Goal: Find specific page/section: Find specific page/section

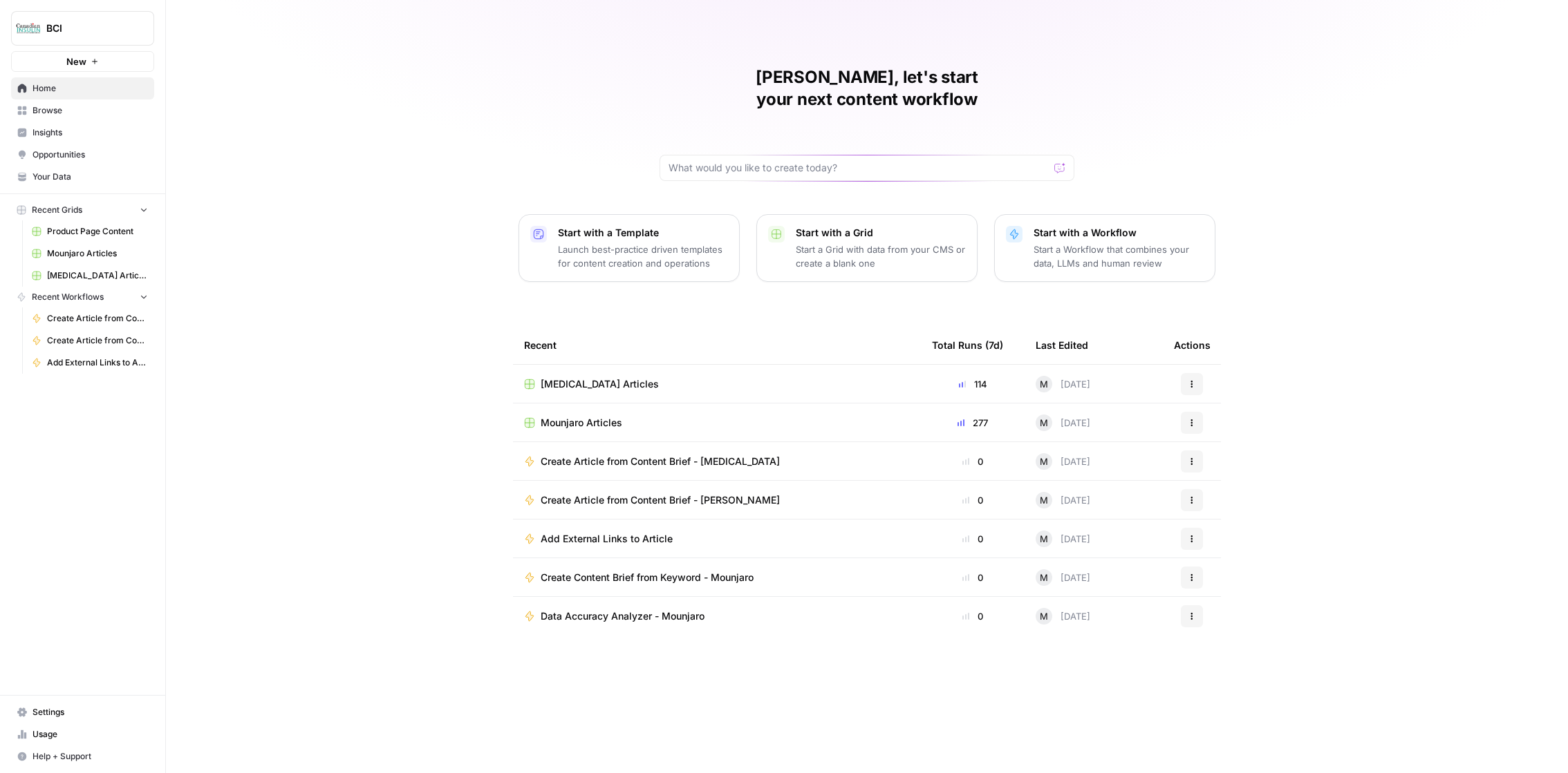
click at [632, 365] on td "[MEDICAL_DATA] Articles" at bounding box center [716, 383] width 408 height 38
click at [612, 377] on span "[MEDICAL_DATA] Articles" at bounding box center [599, 384] width 119 height 13
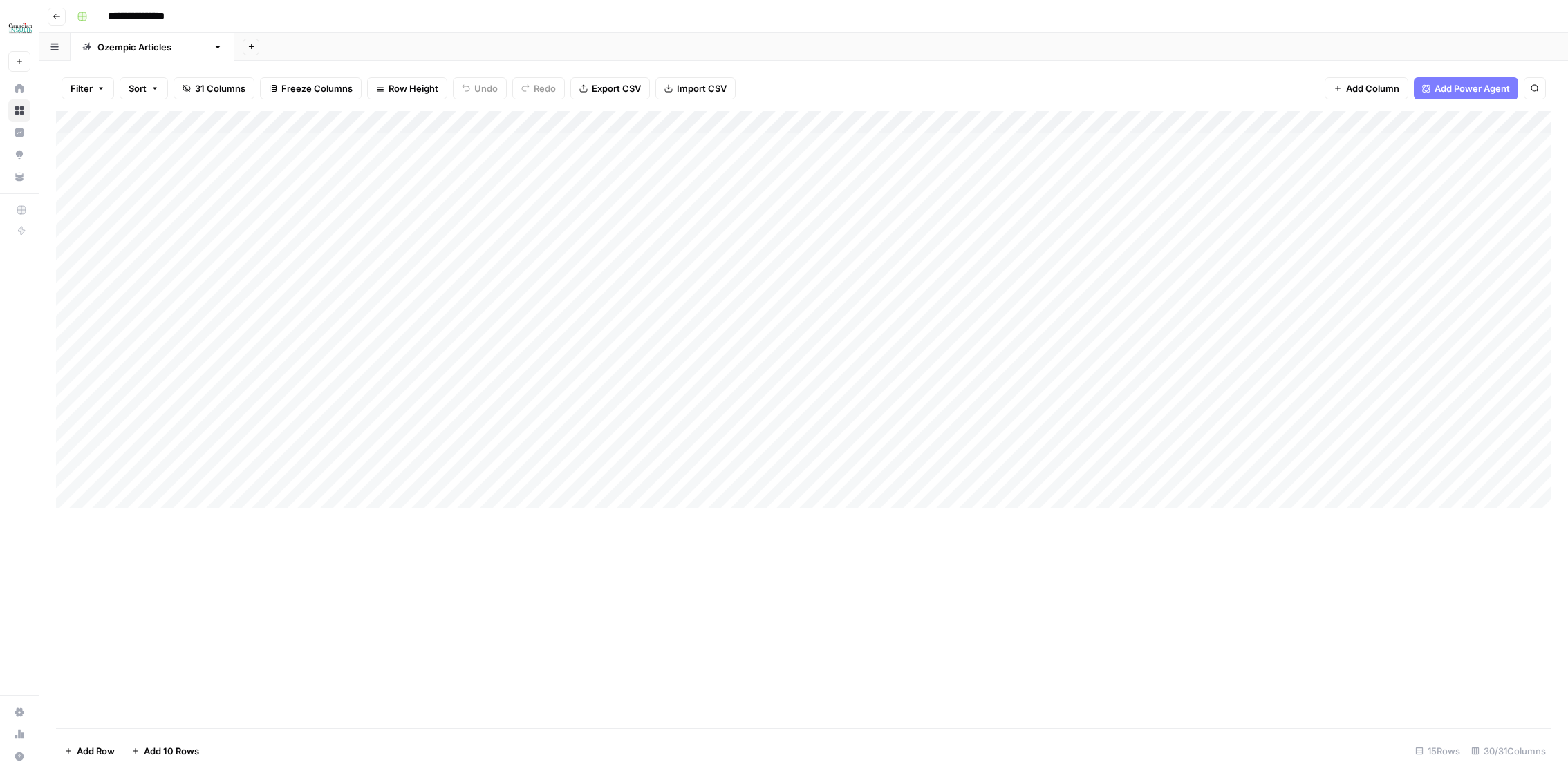
click at [86, 476] on div "Add Column" at bounding box center [804, 310] width 1495 height 398
click at [789, 332] on div "Add Column" at bounding box center [804, 310] width 1495 height 398
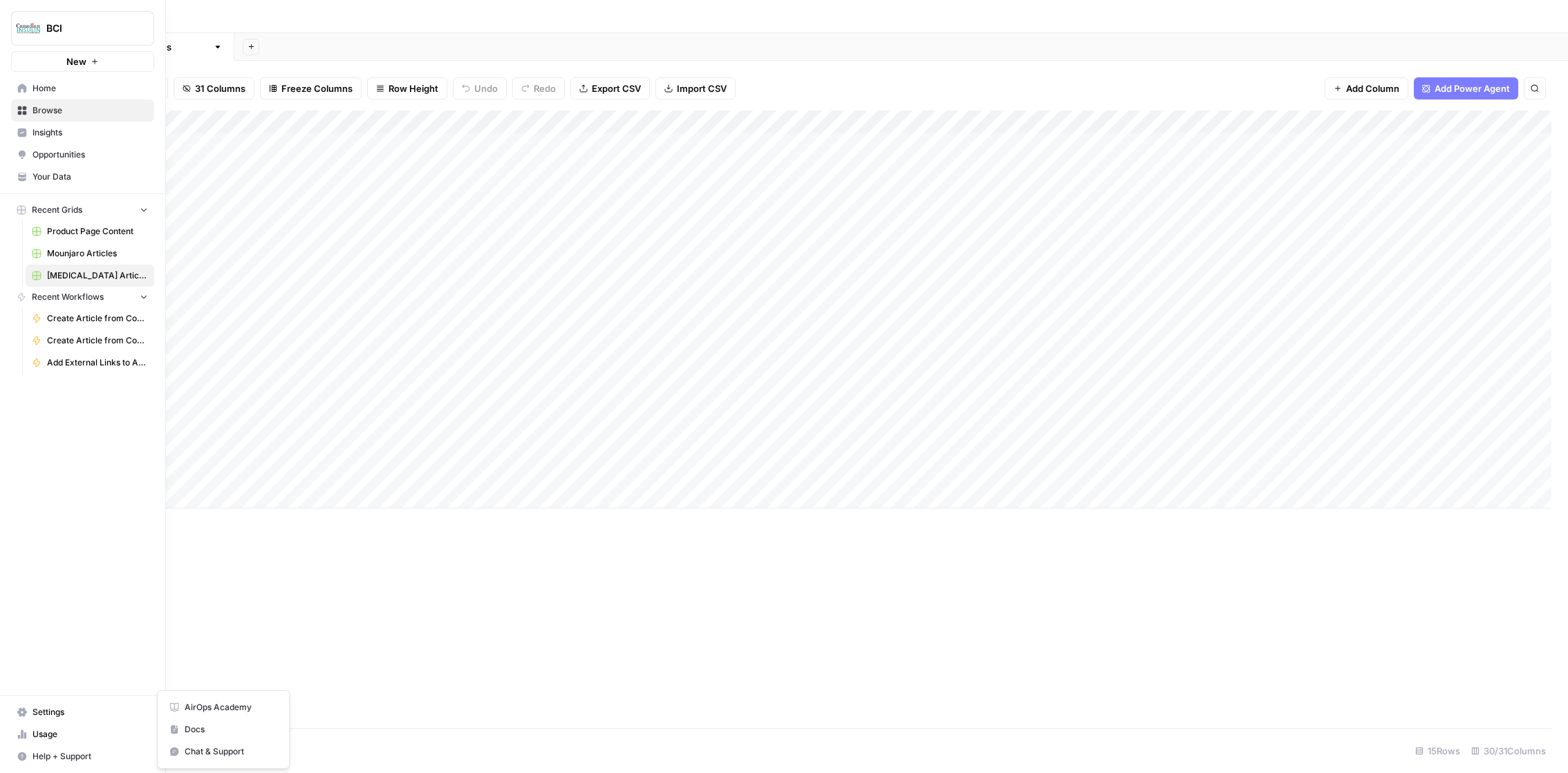
click at [20, 754] on icon "button" at bounding box center [22, 756] width 9 height 9
click at [103, 749] on button "Help + Support" at bounding box center [82, 756] width 143 height 22
click at [198, 745] on span "Chat & Support" at bounding box center [231, 751] width 92 height 13
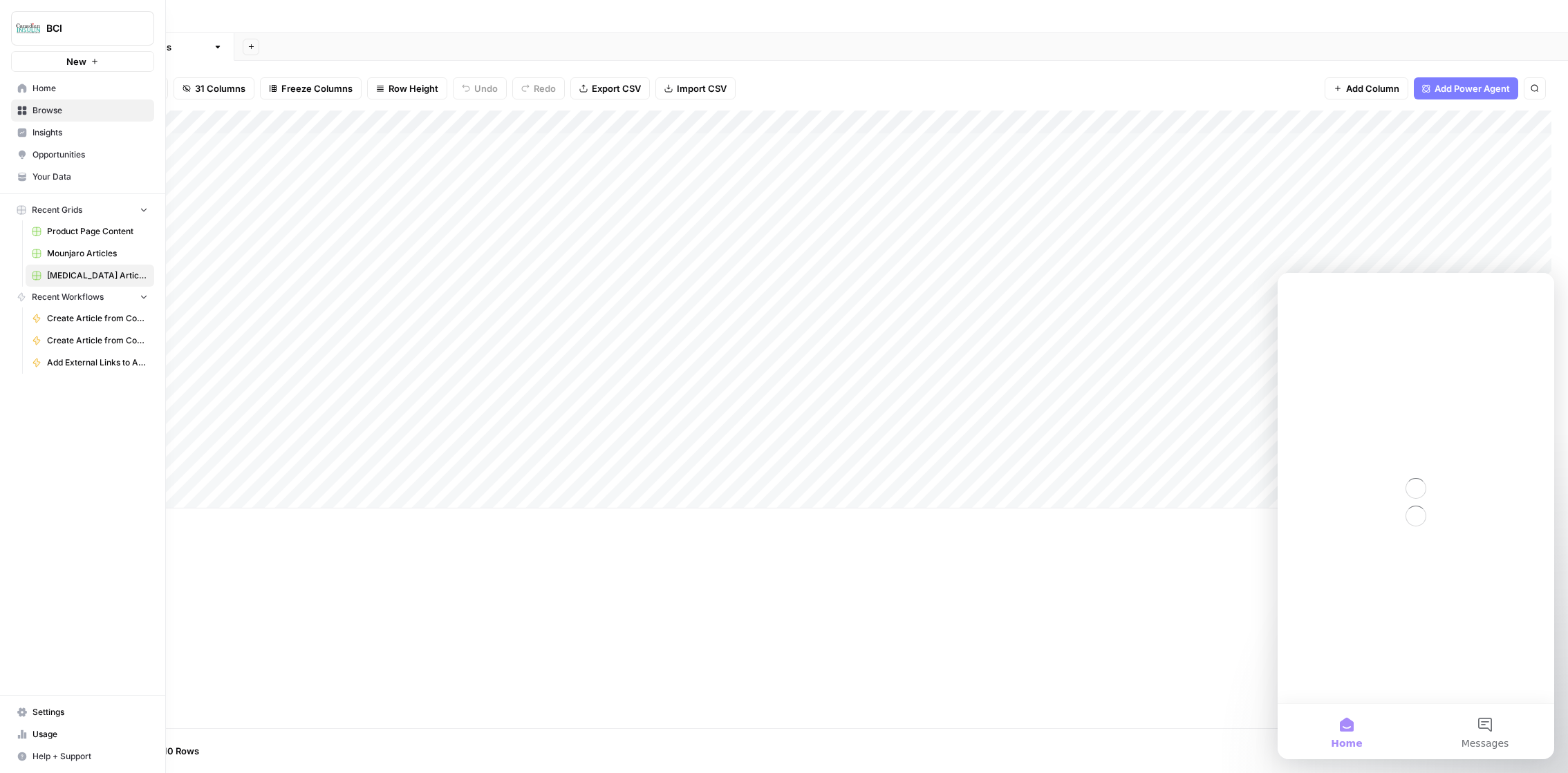
scroll to position [0, 0]
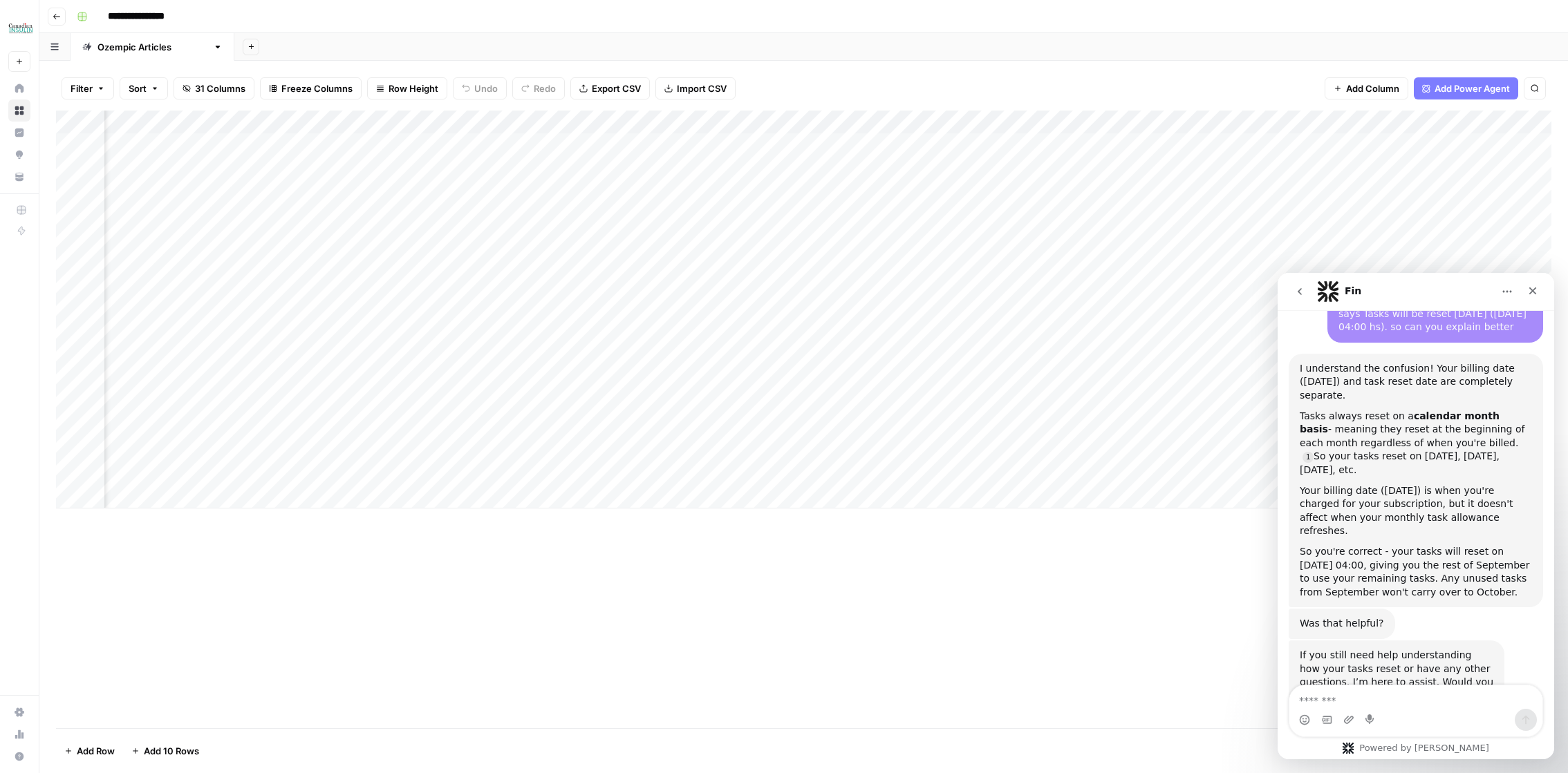
scroll to position [1103, 0]
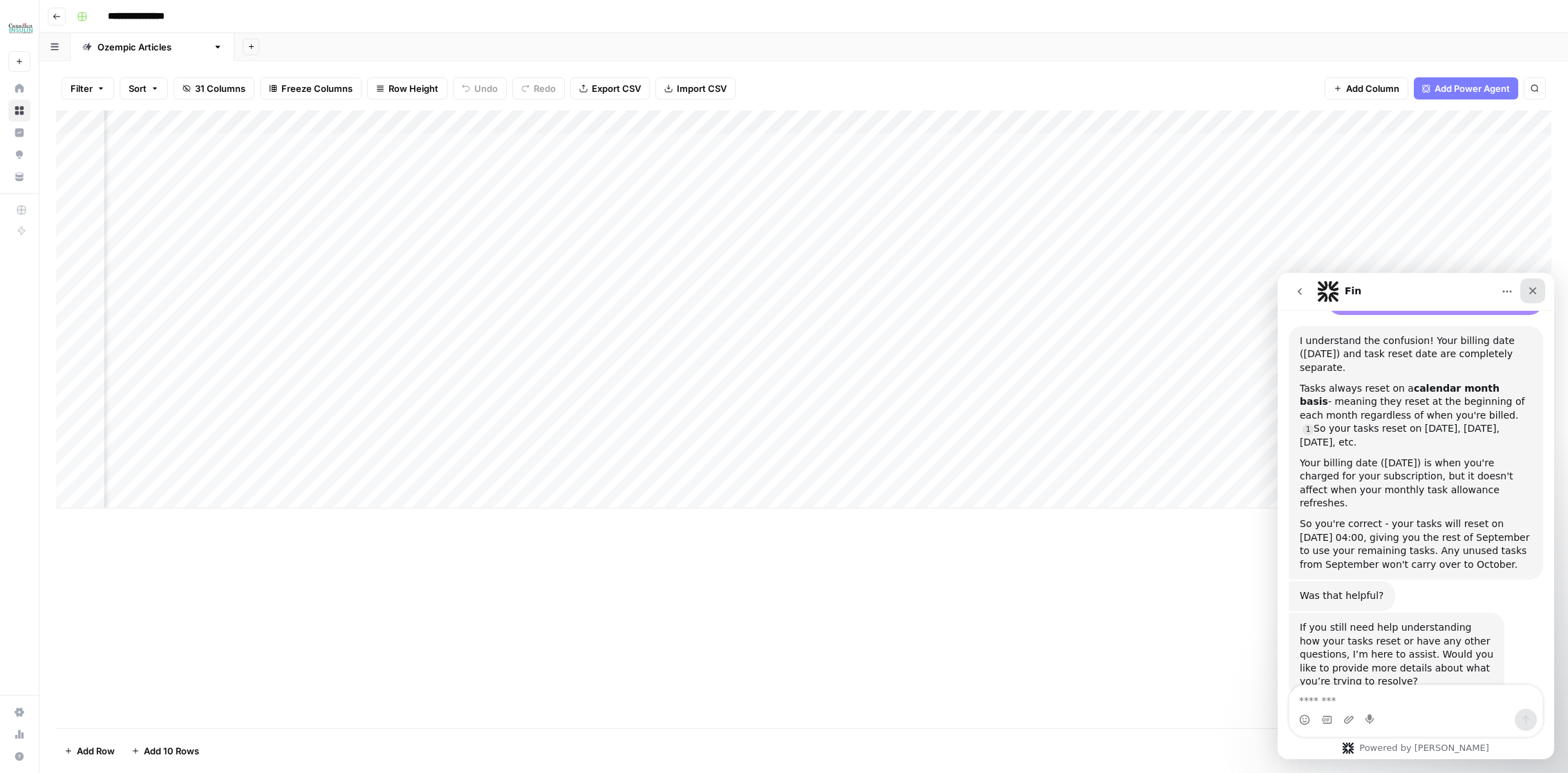
click at [1534, 287] on icon "Close" at bounding box center [1532, 291] width 11 height 11
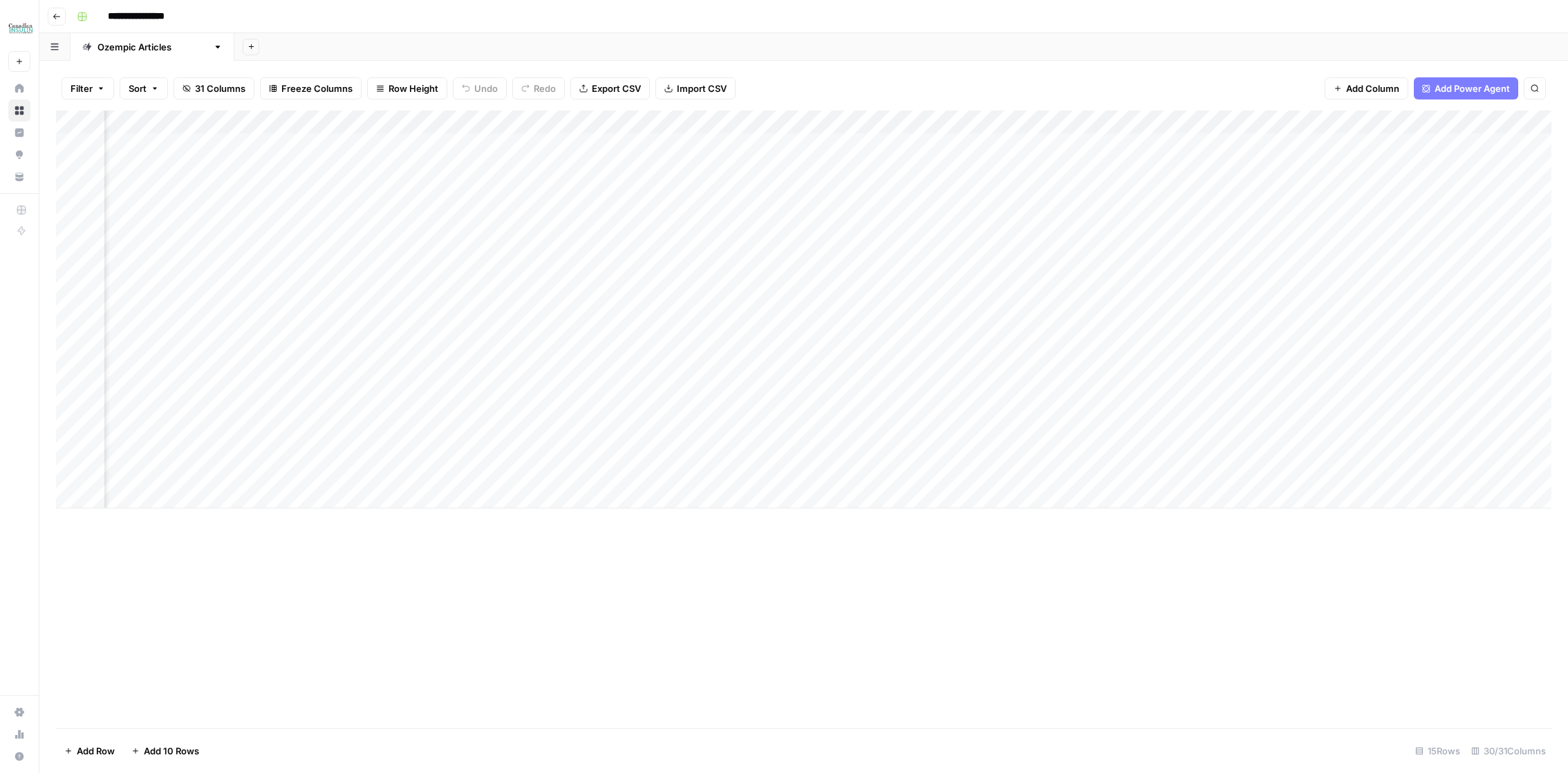
scroll to position [0, 1483]
click at [484, 329] on div "Add Column" at bounding box center [804, 310] width 1495 height 398
click at [519, 332] on div "Add Column" at bounding box center [804, 310] width 1495 height 398
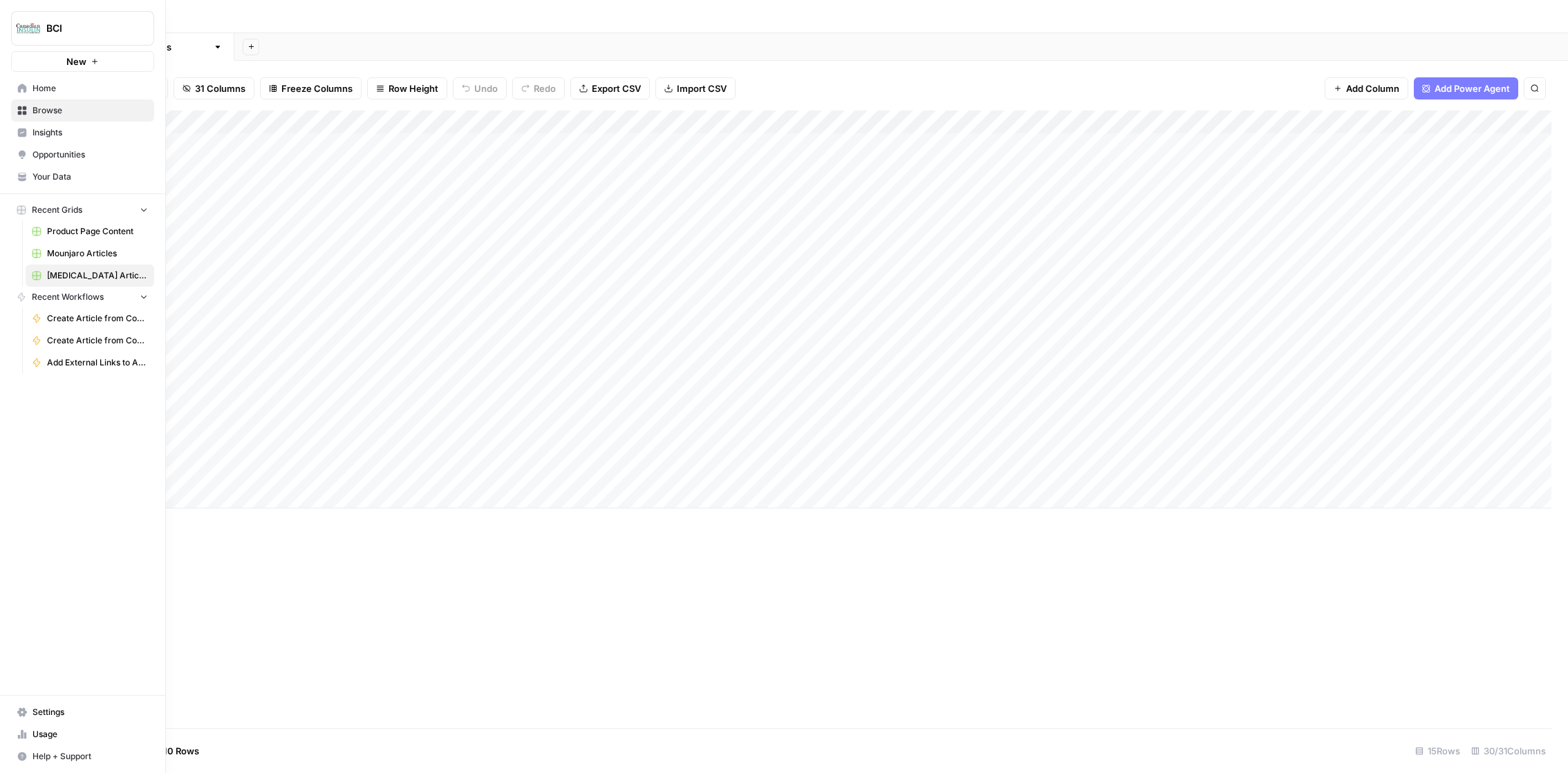
click at [25, 709] on icon at bounding box center [23, 713] width 10 height 10
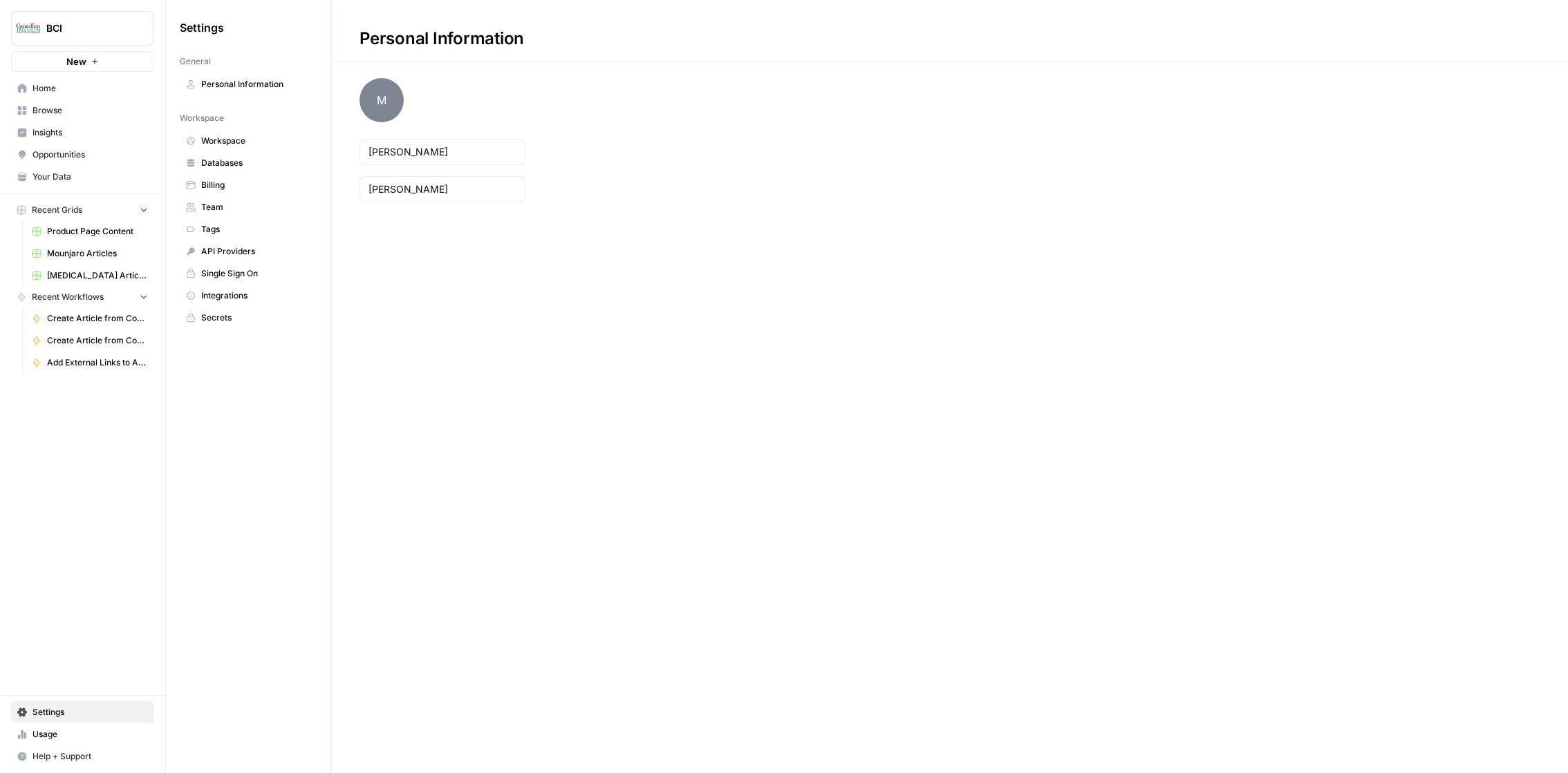
click at [218, 189] on span "Billing" at bounding box center [256, 185] width 110 height 13
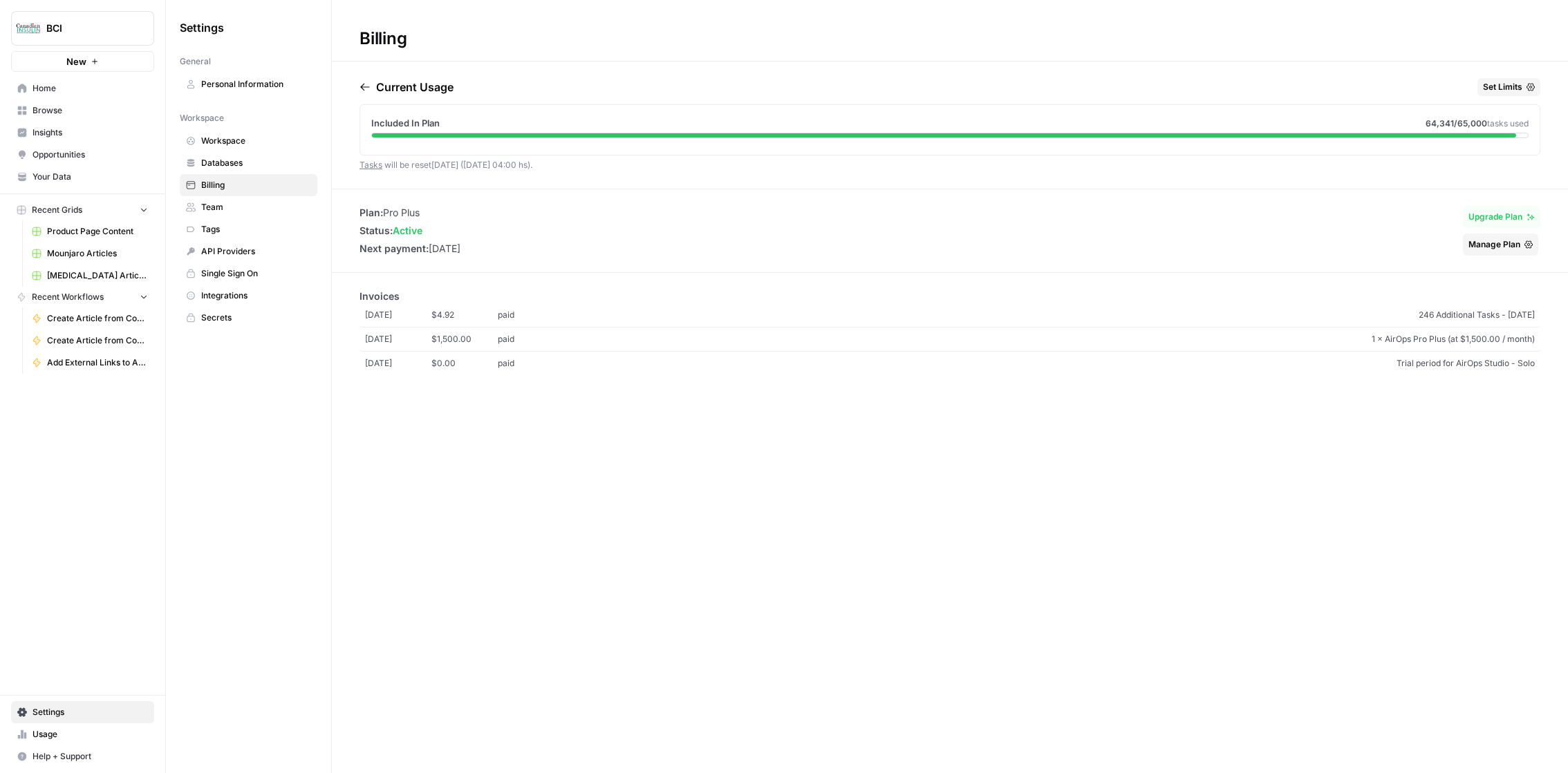
click at [92, 255] on span "Mounjaro Articles" at bounding box center [98, 253] width 101 height 13
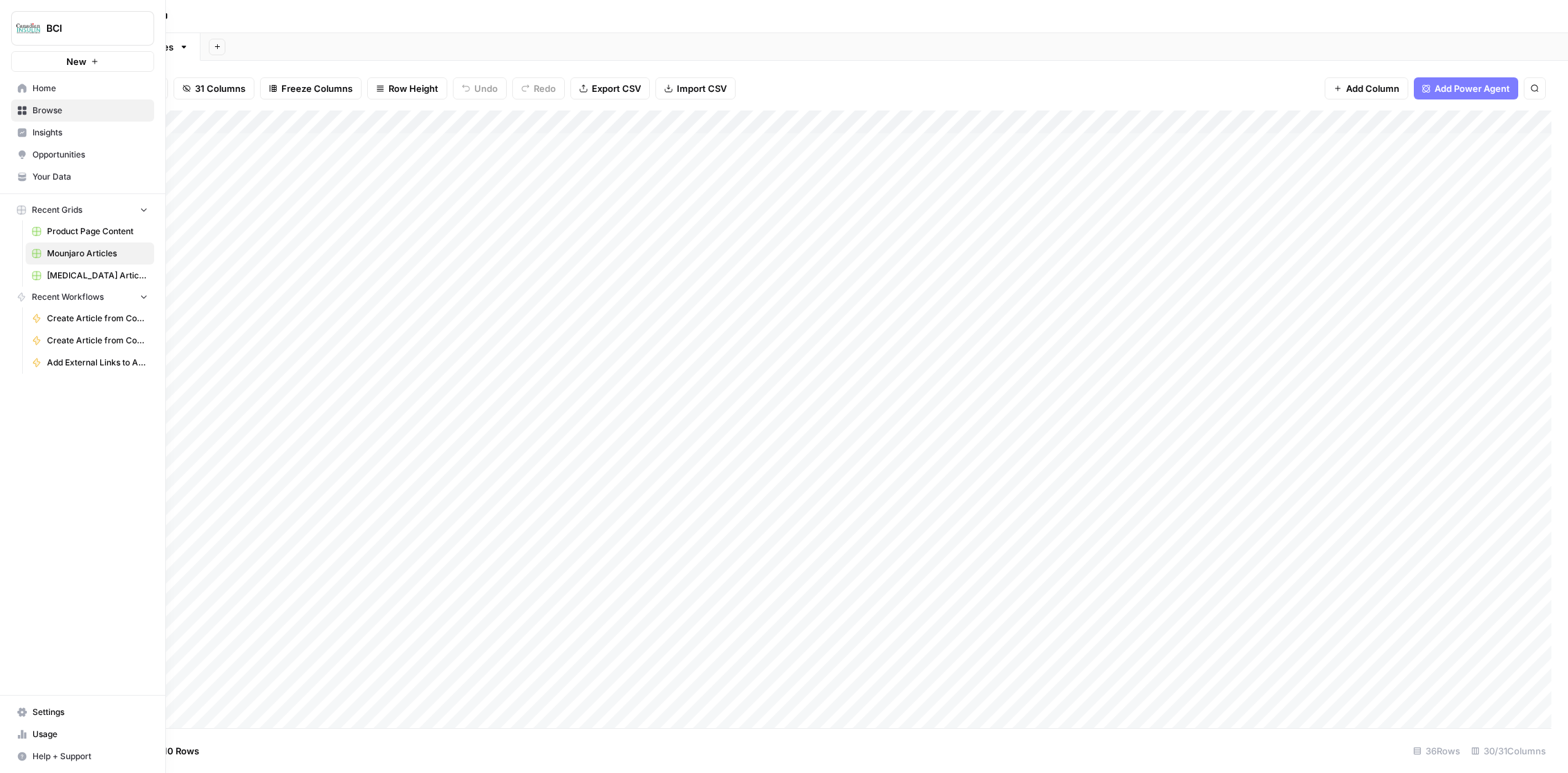
click at [84, 274] on span "[MEDICAL_DATA] Articles" at bounding box center [98, 276] width 101 height 13
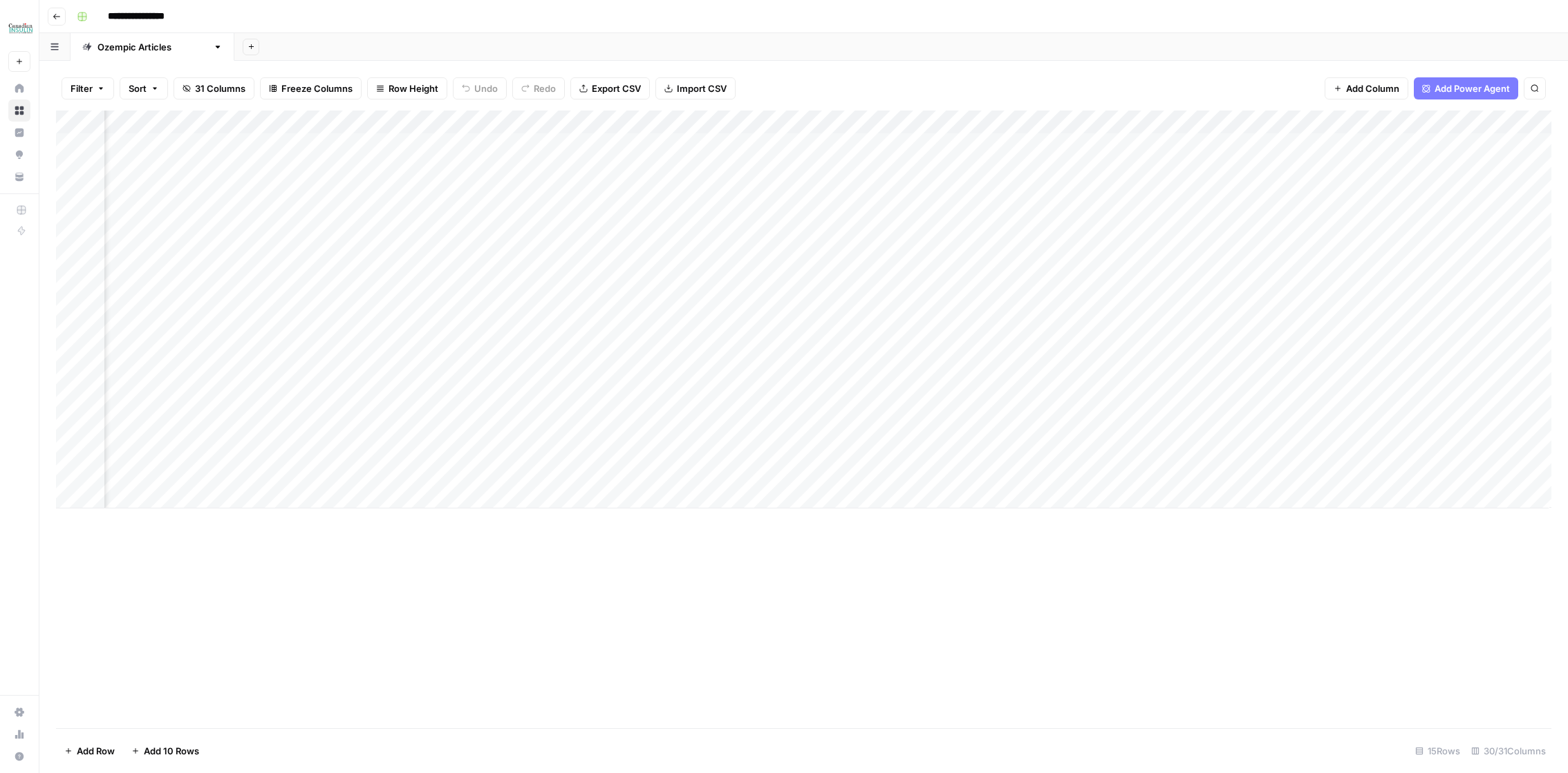
scroll to position [0, 2392]
click at [161, 329] on div "Add Column" at bounding box center [804, 310] width 1495 height 398
